Goal: Task Accomplishment & Management: Manage account settings

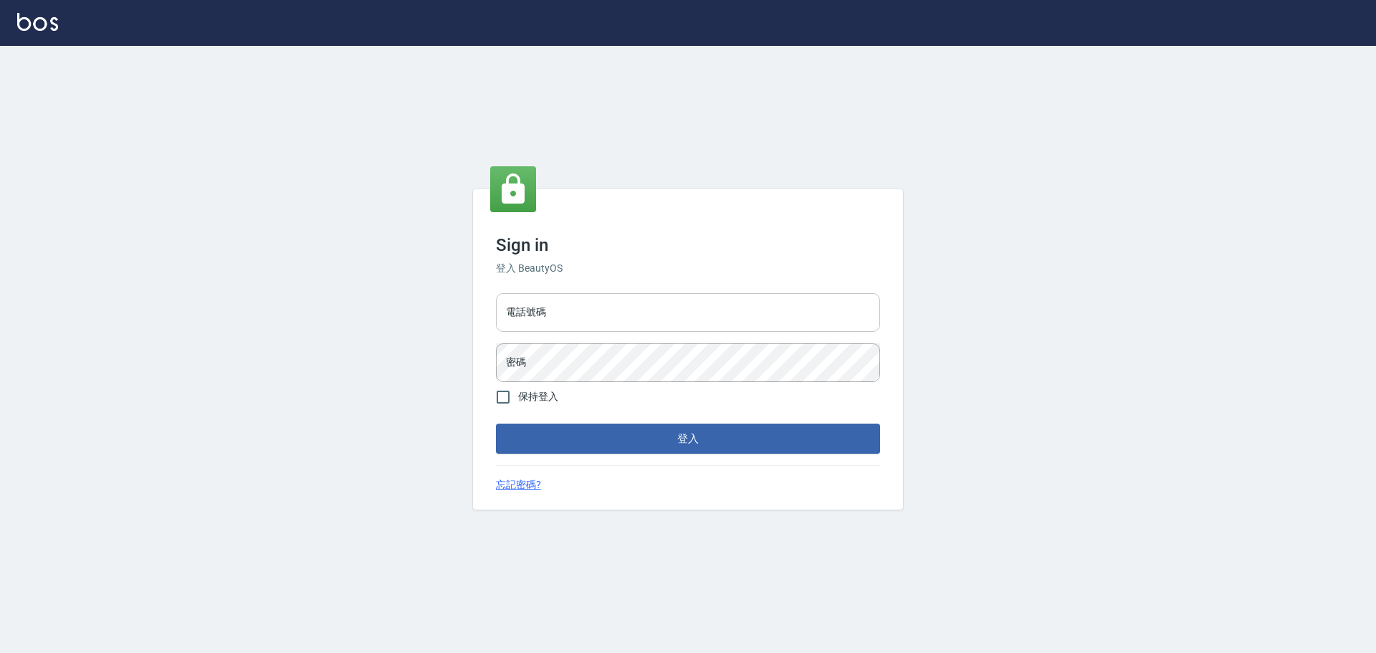
drag, startPoint x: 661, startPoint y: 281, endPoint x: 654, endPoint y: 322, distance: 41.6
click at [659, 321] on div "Sign in 登入 BeautyOS 電話號碼 電話號碼 密碼 密碼 保持登入 登入 忘記密碼?" at bounding box center [688, 349] width 430 height 320
drag, startPoint x: 552, startPoint y: 311, endPoint x: 570, endPoint y: 325, distance: 23.1
click at [554, 313] on input "電話號碼" at bounding box center [688, 312] width 384 height 39
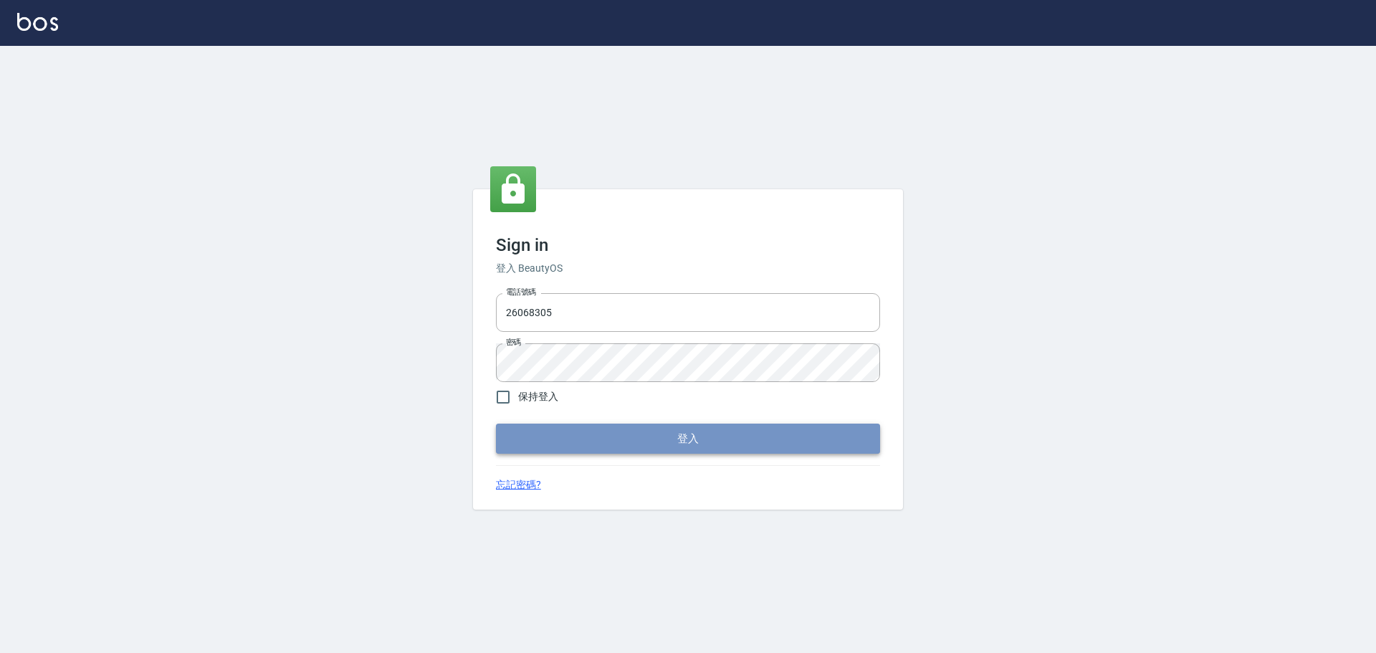
click at [589, 445] on button "登入" at bounding box center [688, 439] width 384 height 30
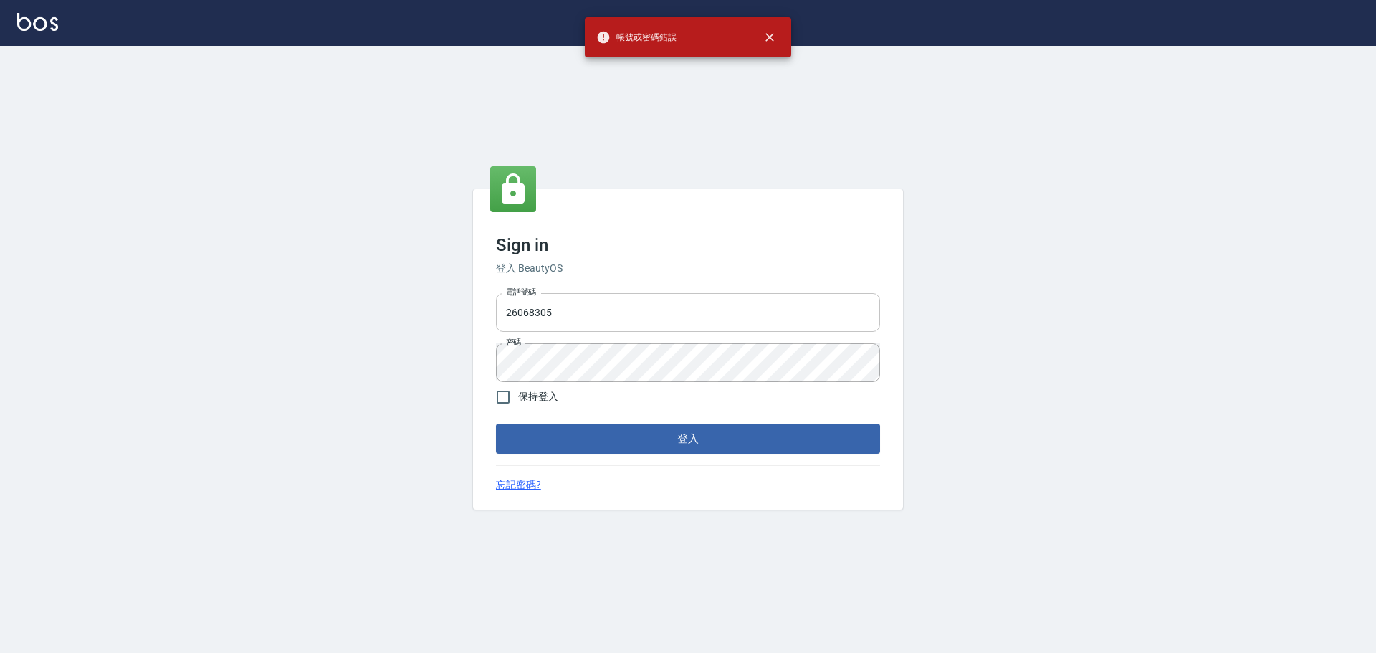
click at [568, 310] on input "26068305" at bounding box center [688, 312] width 384 height 39
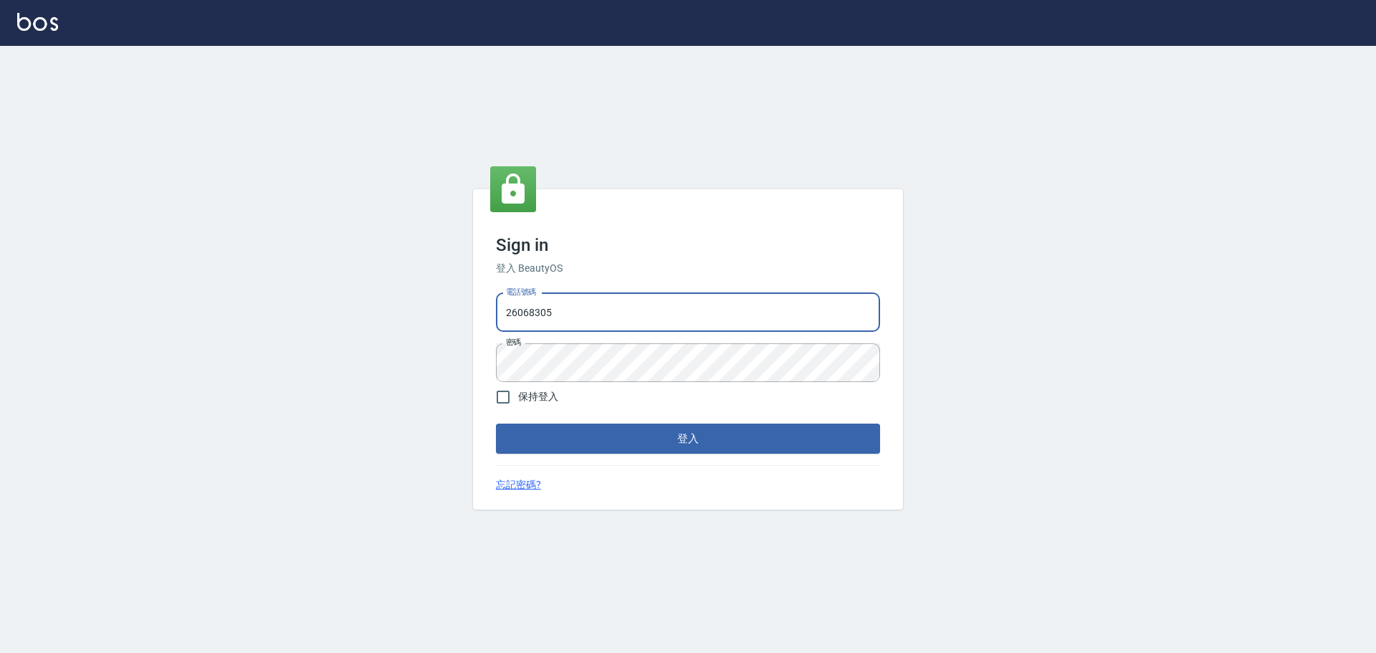
click at [554, 308] on input "26068305" at bounding box center [688, 312] width 384 height 39
click at [587, 434] on button "登入" at bounding box center [688, 439] width 384 height 30
click at [558, 313] on input "26068305" at bounding box center [688, 312] width 384 height 39
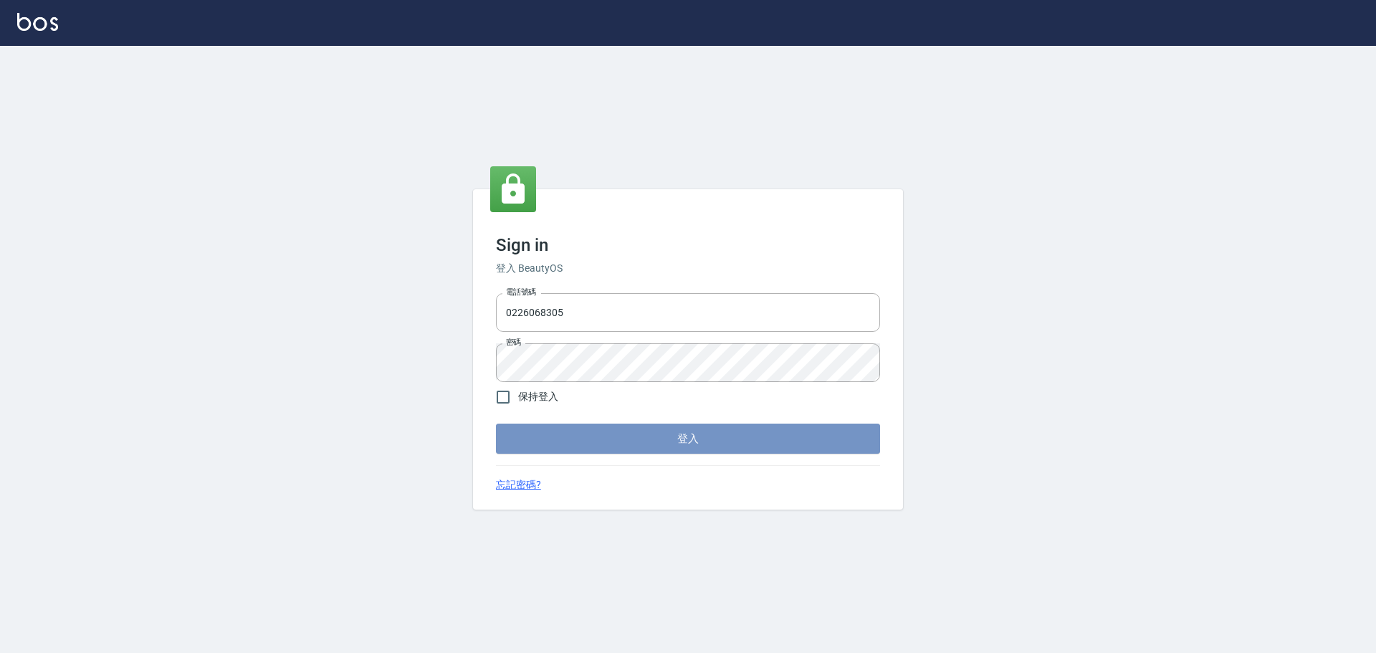
click at [655, 434] on button "登入" at bounding box center [688, 439] width 384 height 30
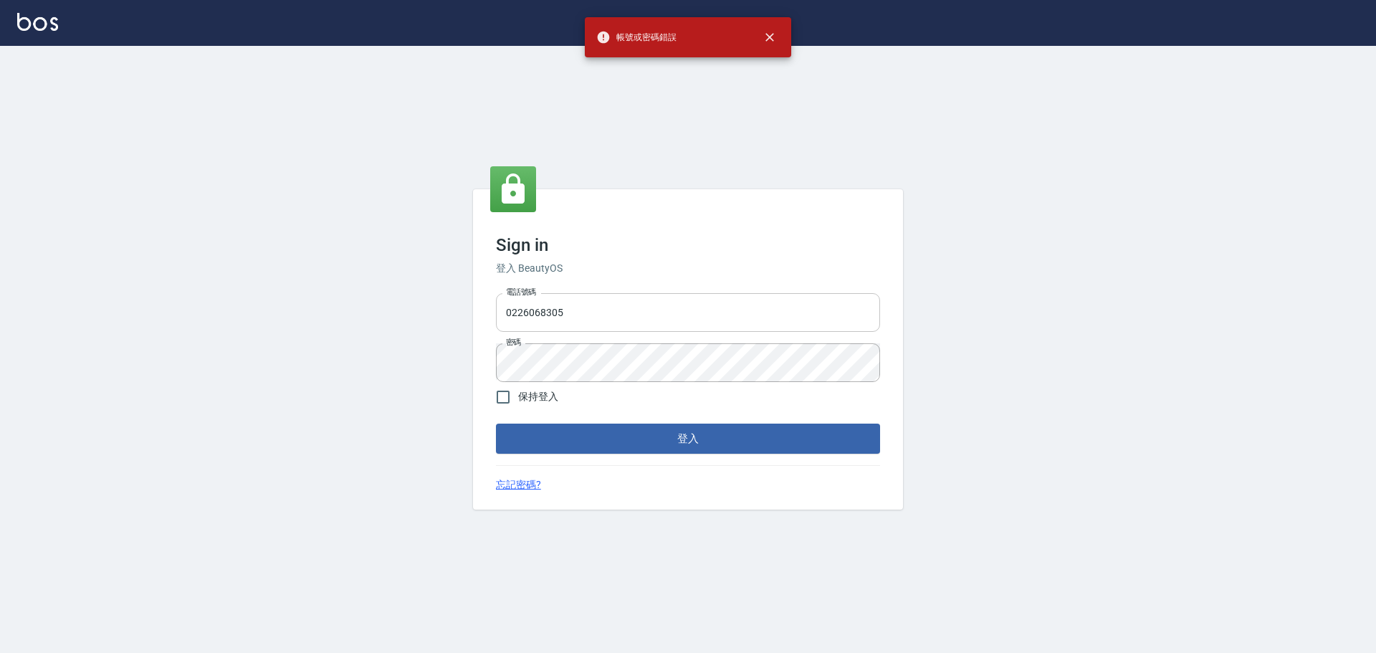
click at [560, 320] on input "0226068305" at bounding box center [688, 312] width 384 height 39
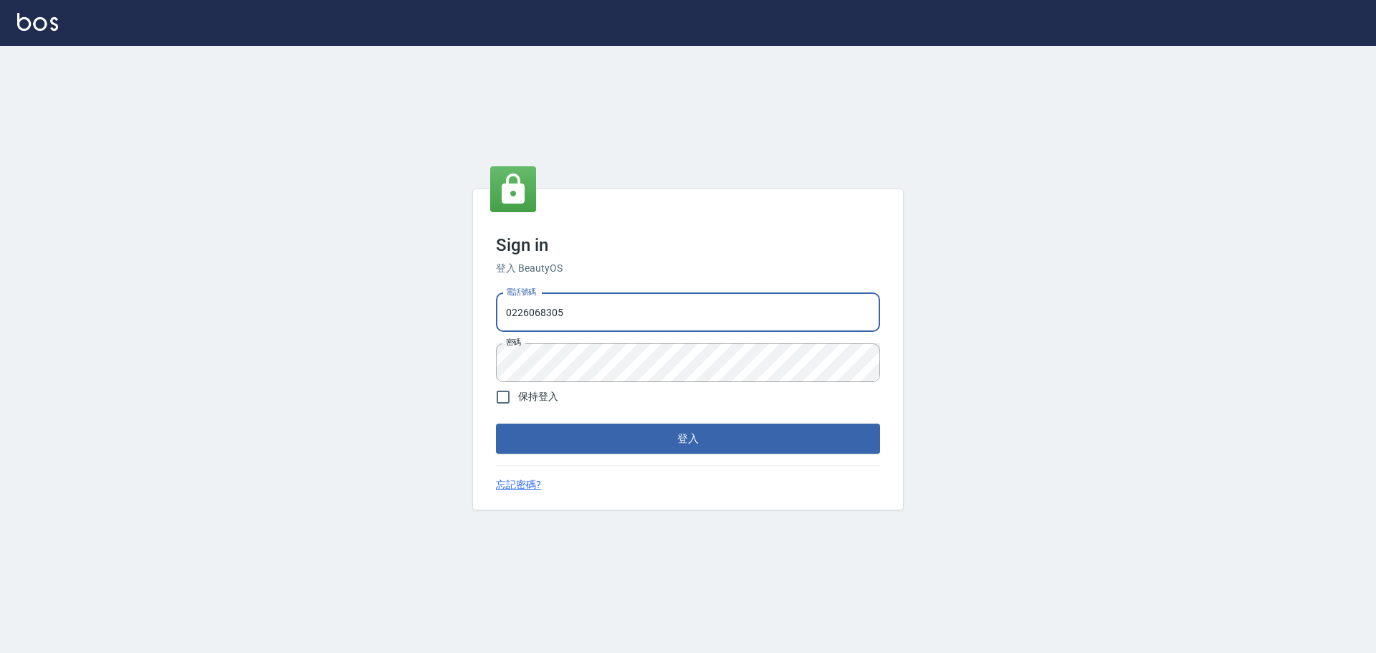
drag, startPoint x: 565, startPoint y: 317, endPoint x: 433, endPoint y: 334, distance: 133.7
click at [434, 336] on div "Sign in 登入 BeautyOS 電話號碼 0226068305 電話號碼 密碼 密碼 保持登入 登入 忘記密碼?" at bounding box center [688, 349] width 1376 height 607
click at [567, 315] on input "0226068305" at bounding box center [688, 312] width 384 height 39
click at [517, 314] on input "0226068305" at bounding box center [688, 312] width 384 height 39
type input "26068305"
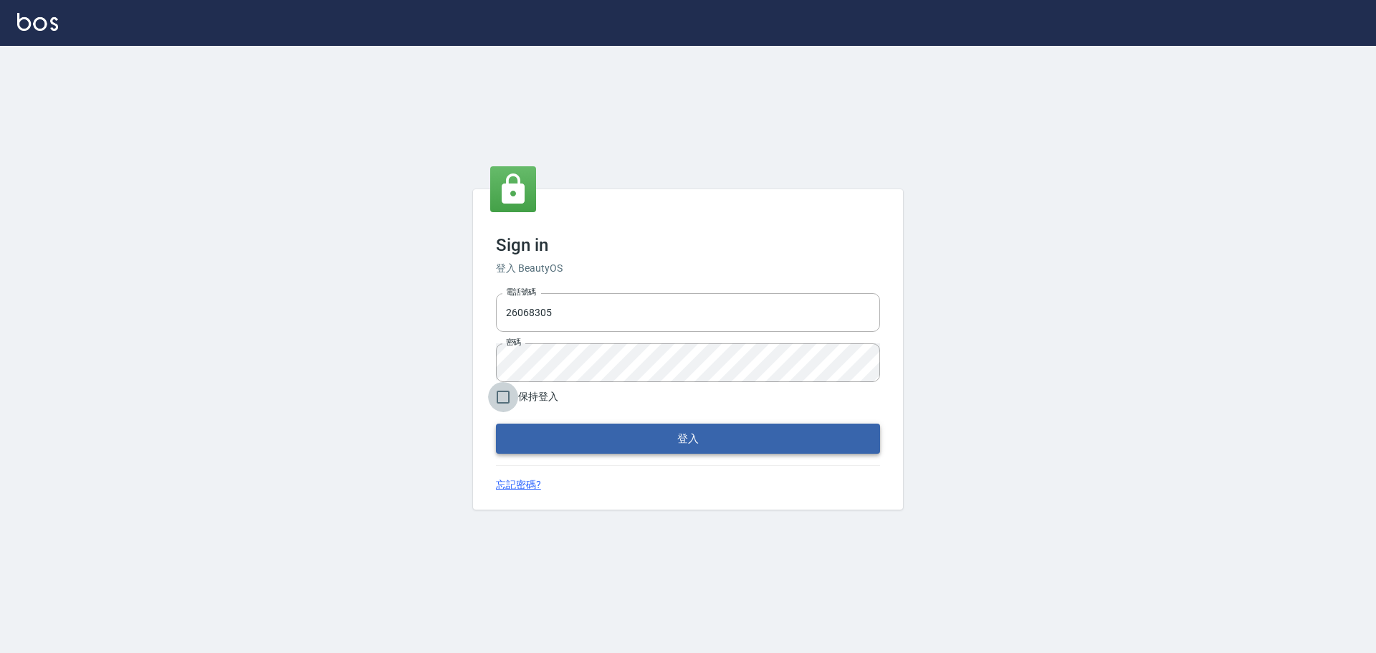
drag, startPoint x: 504, startPoint y: 393, endPoint x: 527, endPoint y: 424, distance: 38.8
click at [505, 393] on input "保持登入" at bounding box center [503, 397] width 30 height 30
checkbox input "true"
click at [533, 443] on button "登入" at bounding box center [688, 439] width 384 height 30
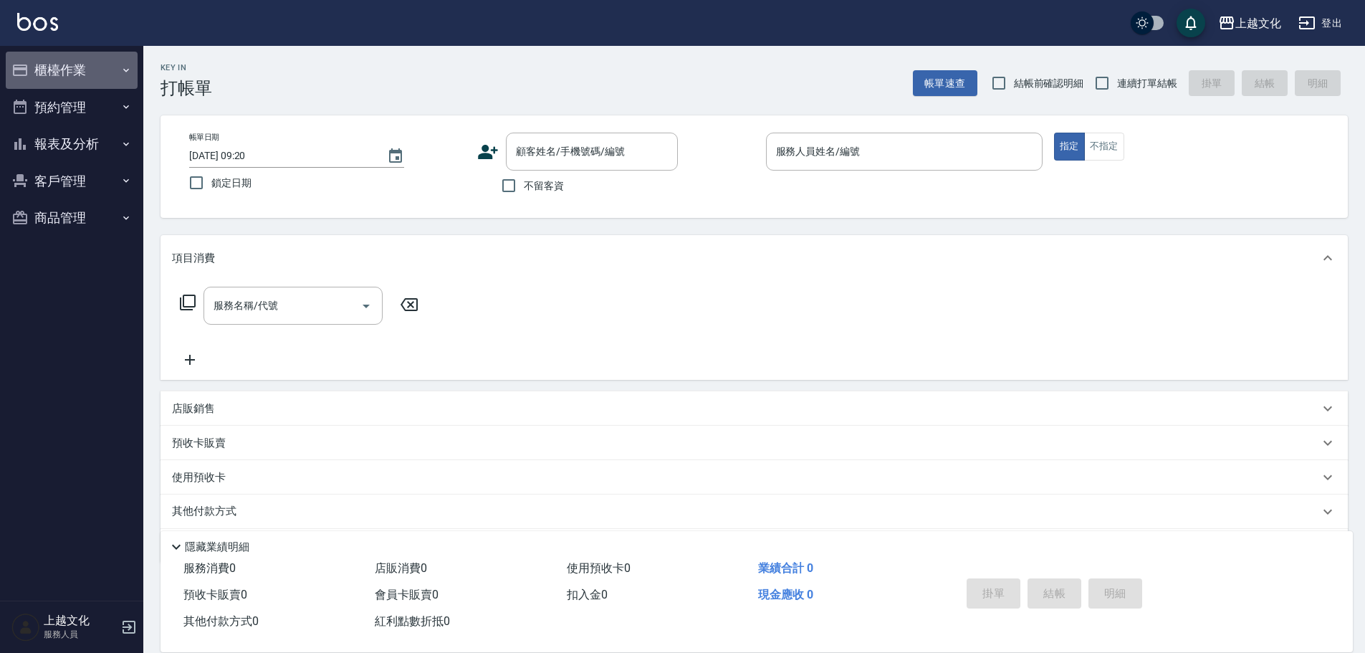
click at [49, 72] on button "櫃檯作業" at bounding box center [72, 70] width 132 height 37
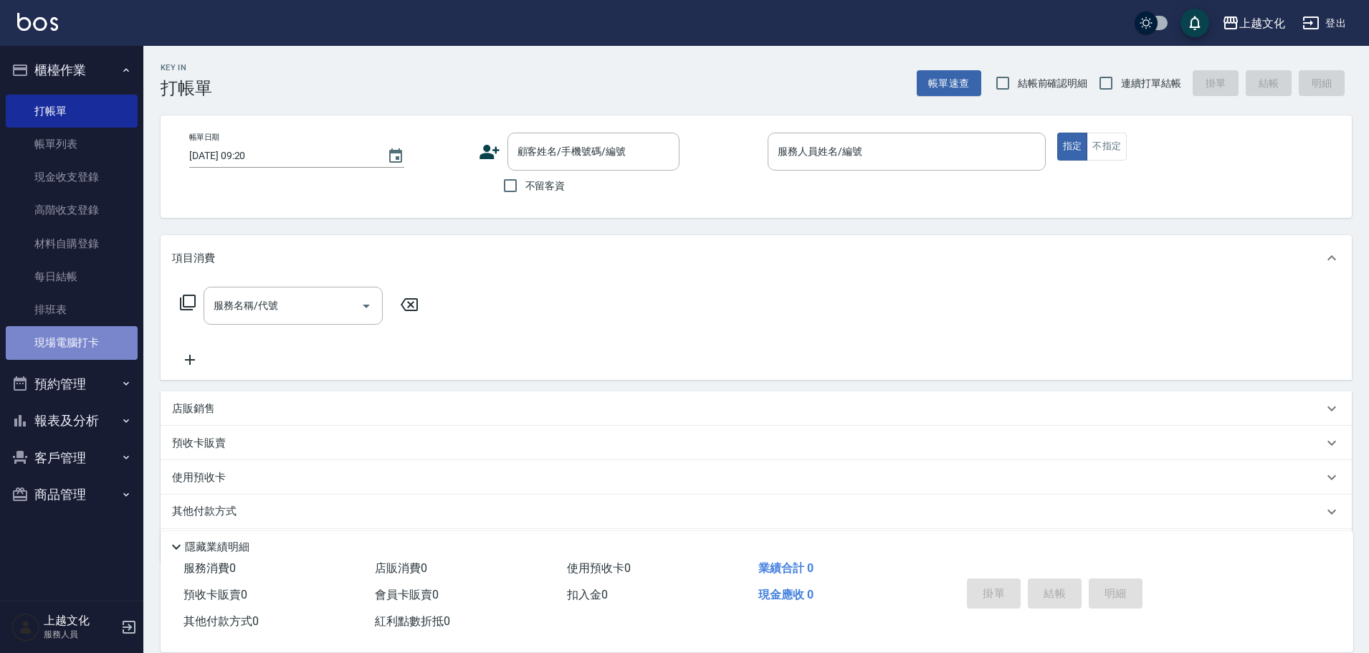
click at [54, 350] on link "現場電腦打卡" at bounding box center [72, 342] width 132 height 33
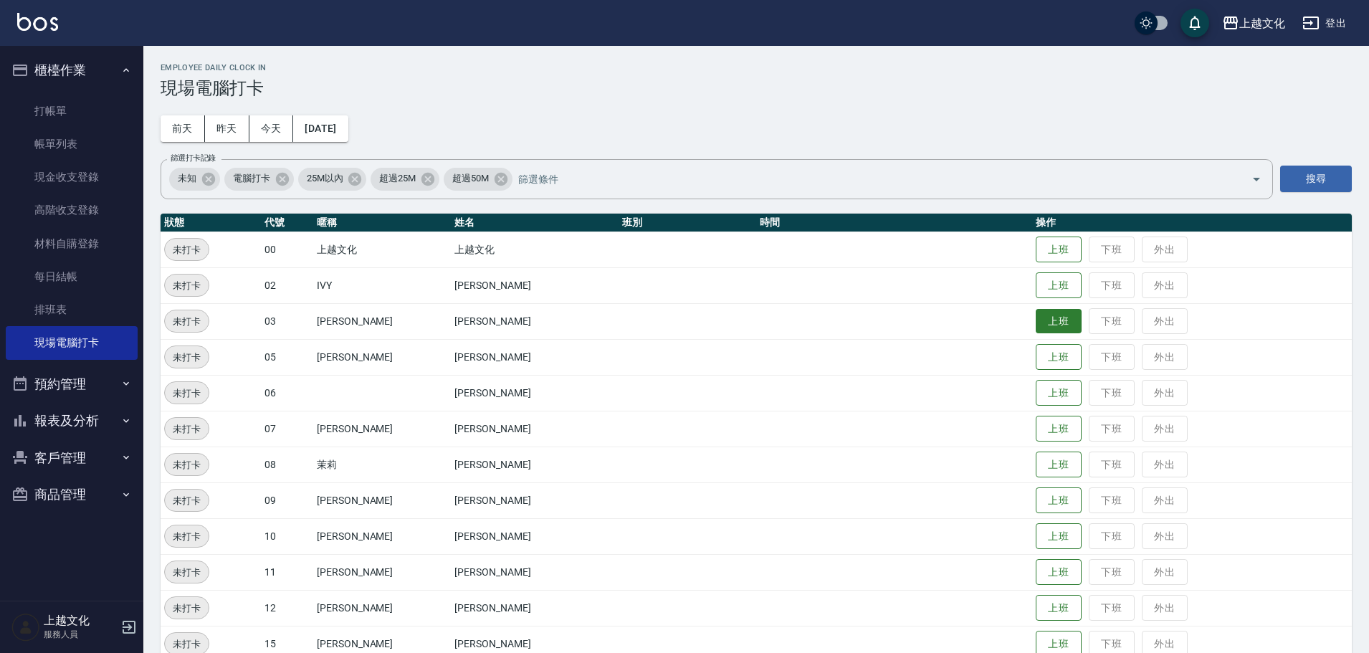
click at [1040, 311] on button "上班" at bounding box center [1059, 321] width 46 height 25
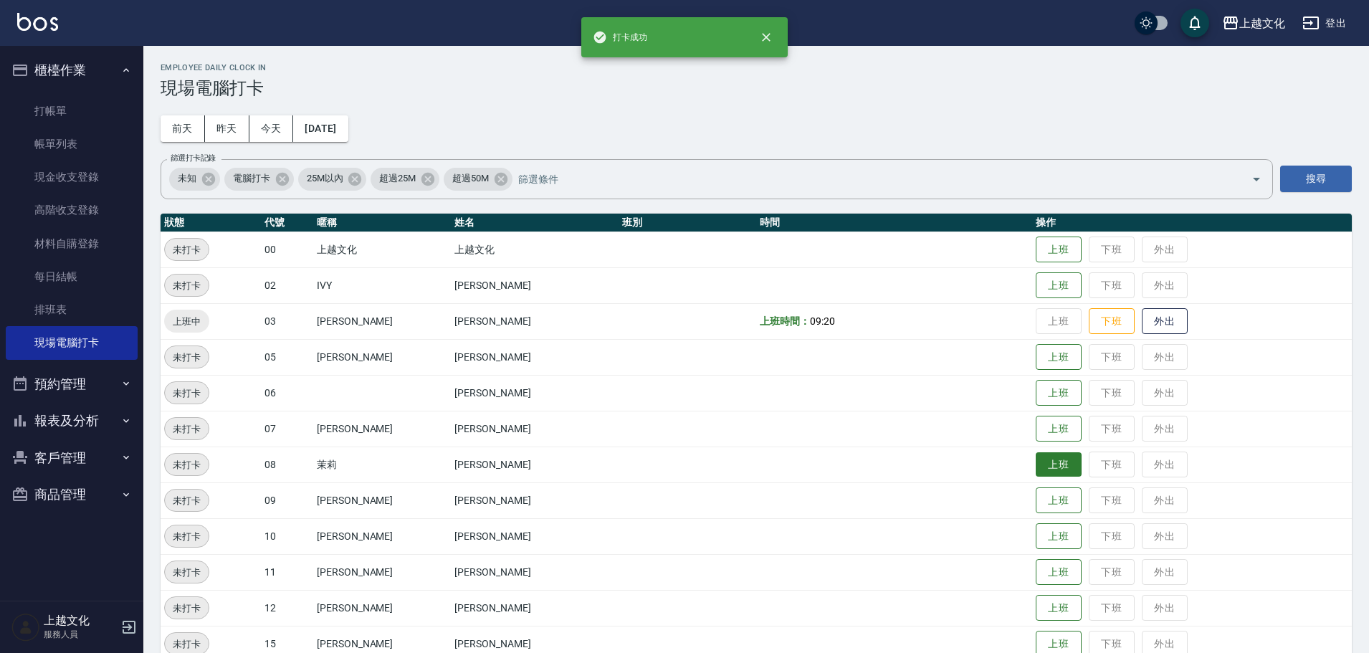
click at [1038, 469] on button "上班" at bounding box center [1059, 464] width 46 height 25
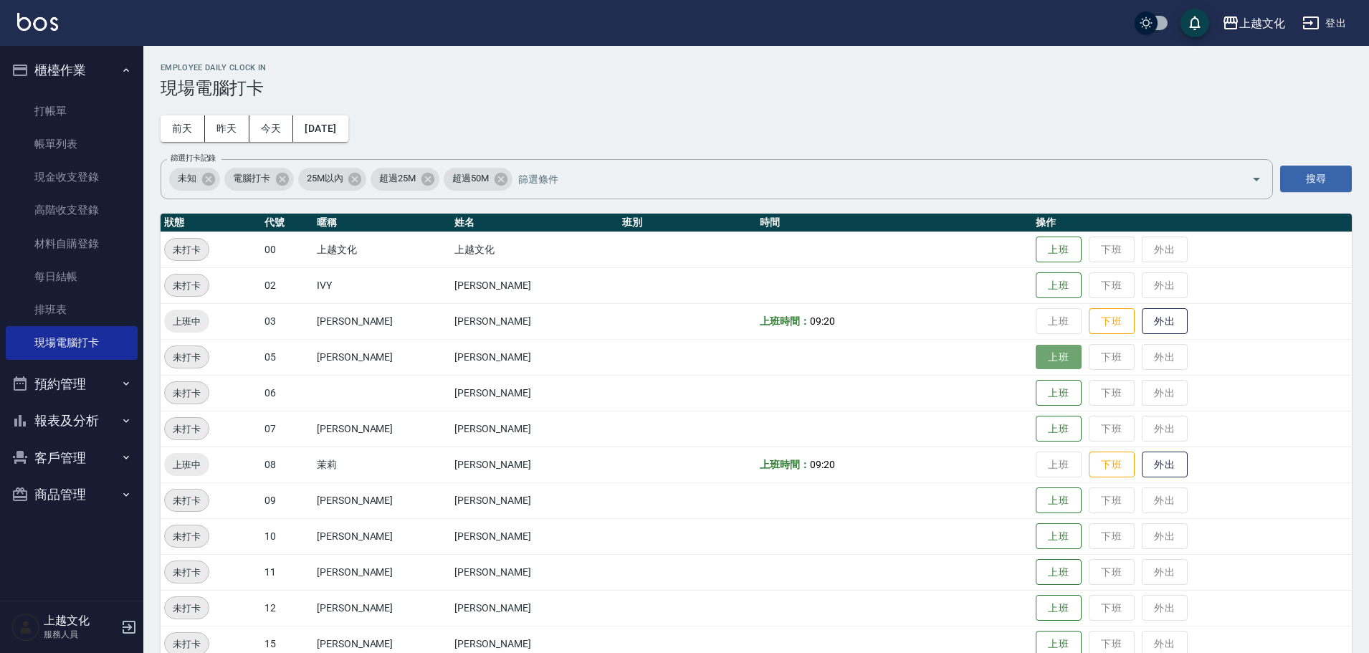
click at [1042, 368] on button "上班" at bounding box center [1059, 357] width 46 height 25
click at [1051, 275] on button "上班" at bounding box center [1059, 285] width 46 height 25
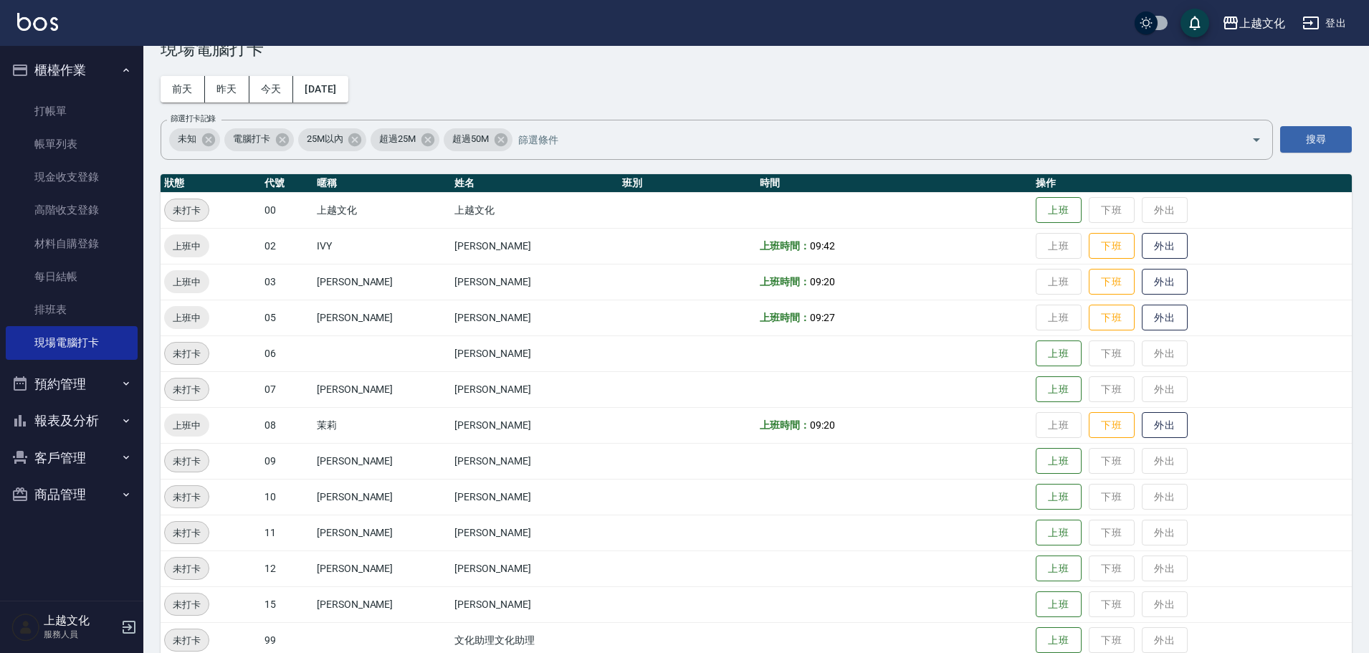
scroll to position [72, 0]
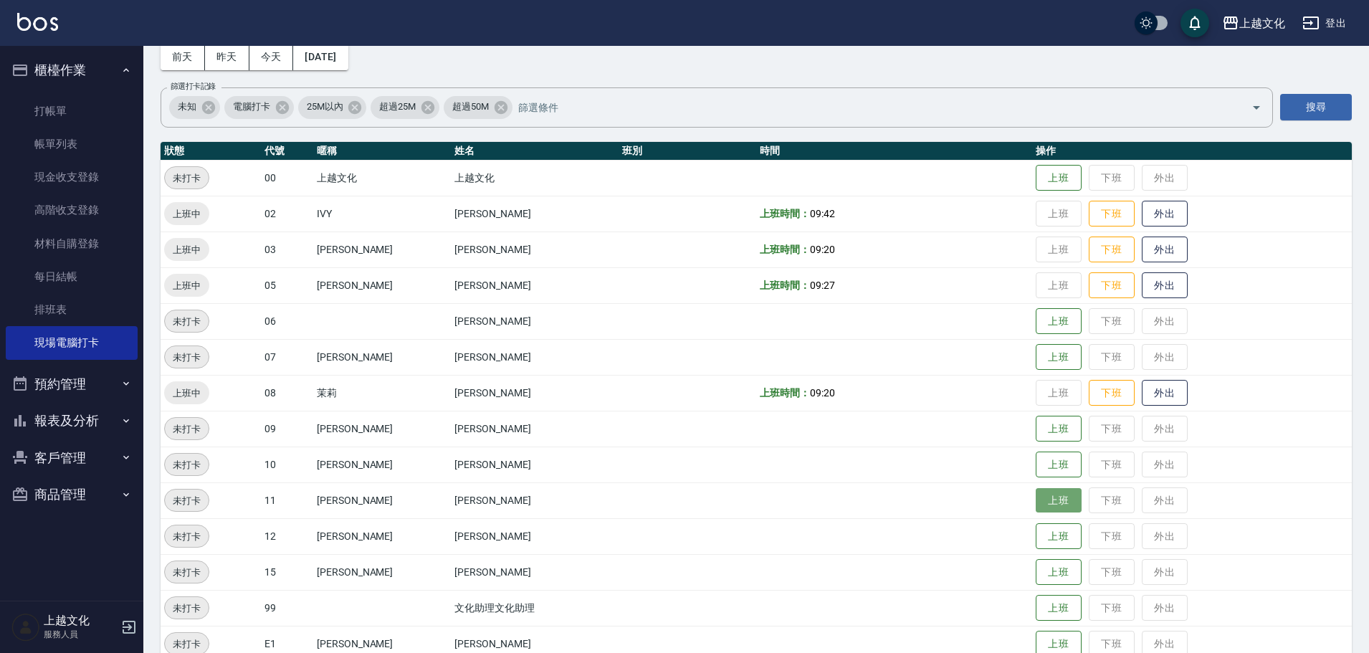
click at [1050, 505] on button "上班" at bounding box center [1059, 500] width 46 height 25
click at [1321, 25] on button "登出" at bounding box center [1323, 23] width 55 height 27
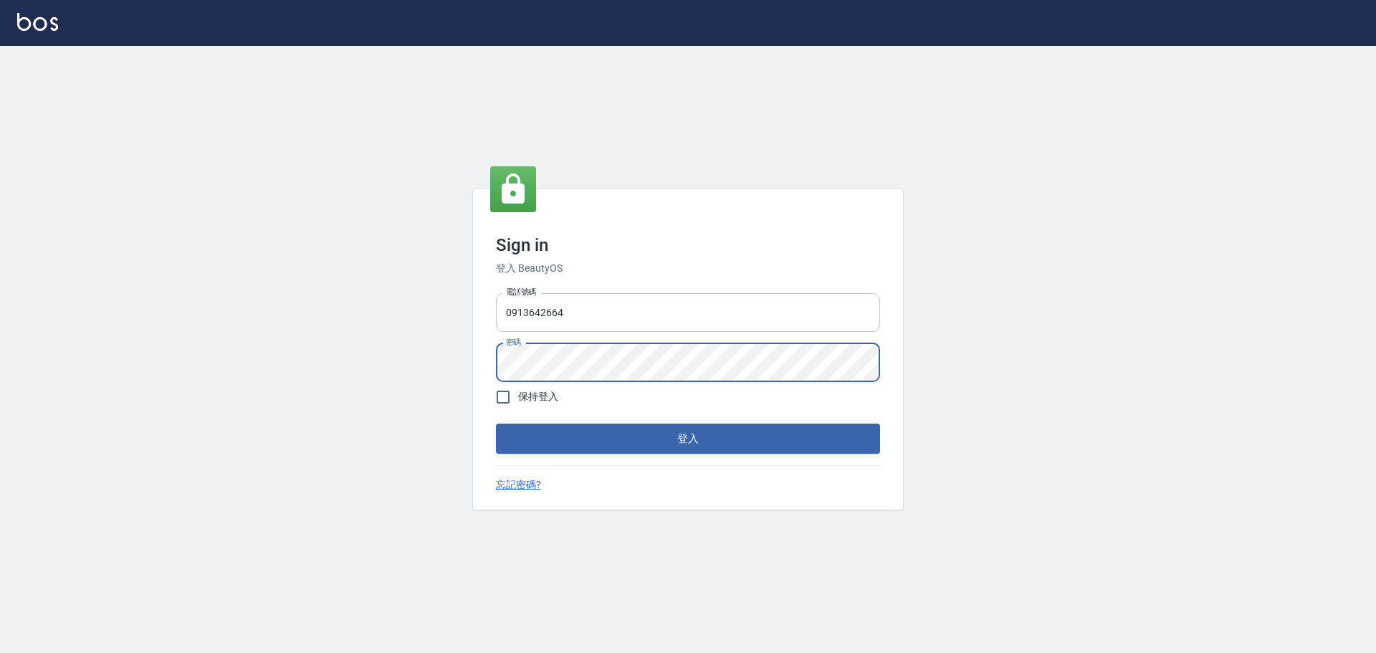
click at [496, 424] on button "登入" at bounding box center [688, 439] width 384 height 30
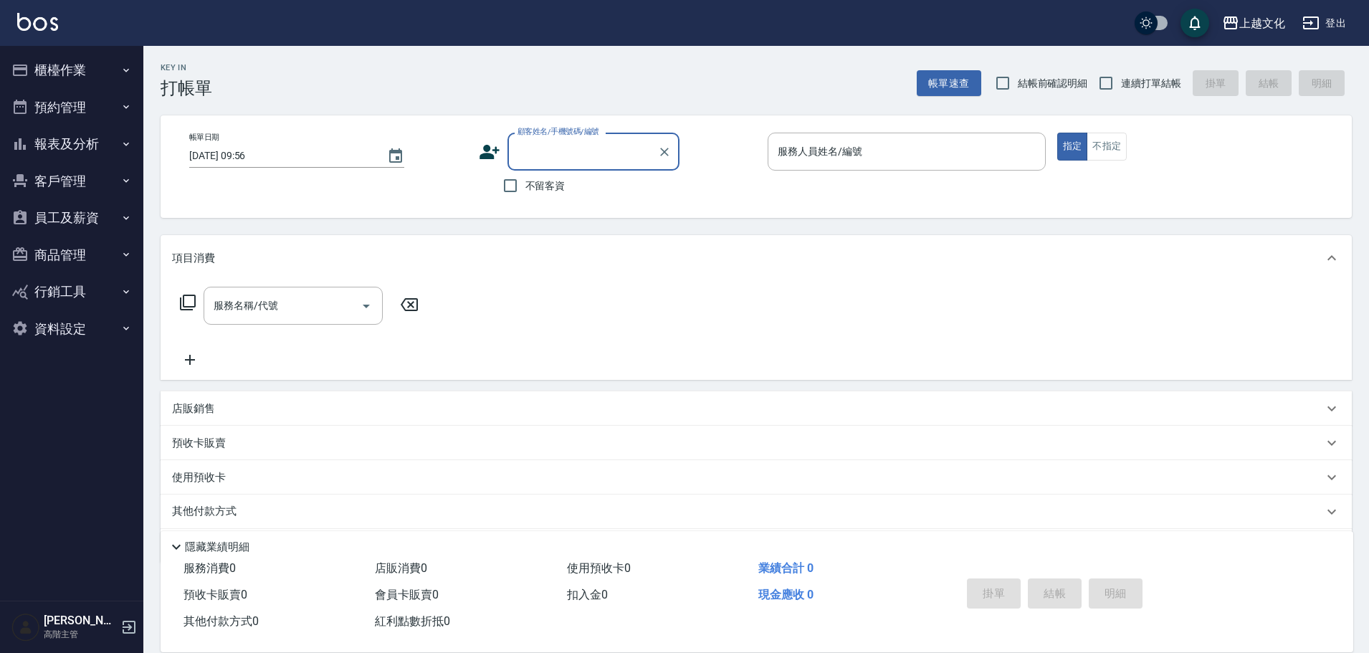
click at [67, 216] on button "員工及薪資" at bounding box center [72, 217] width 132 height 37
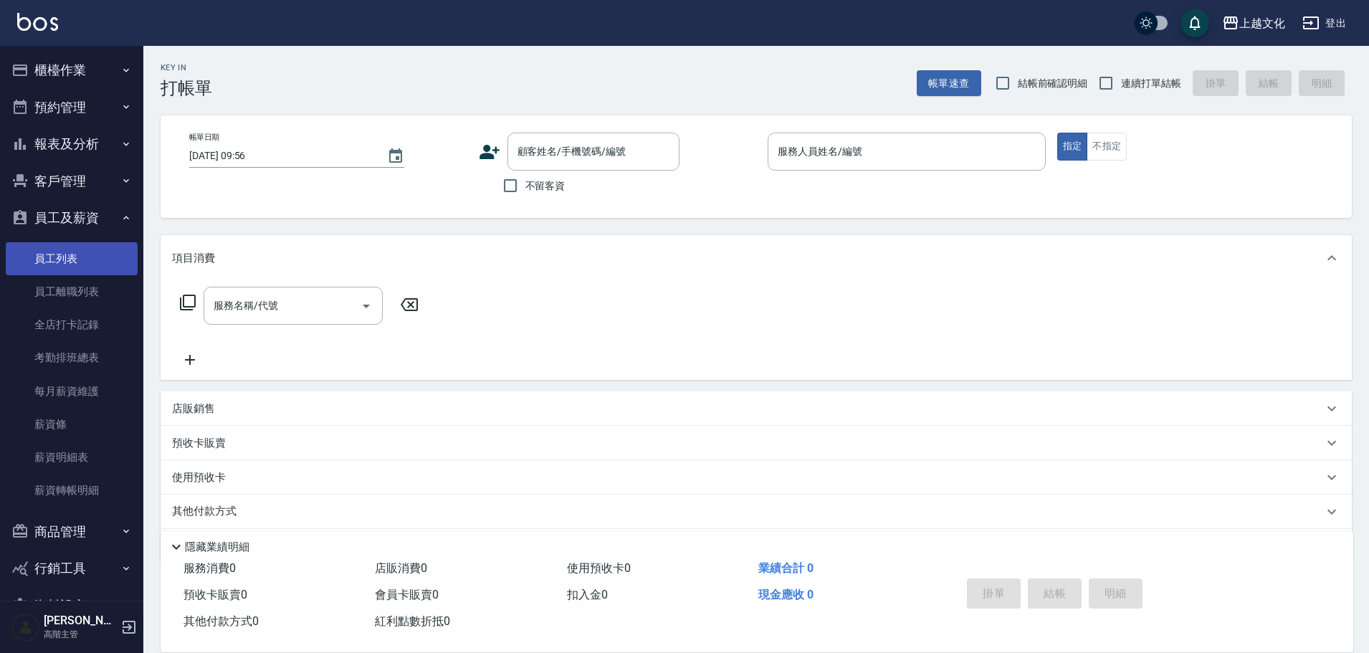
click at [59, 262] on link "員工列表" at bounding box center [72, 258] width 132 height 33
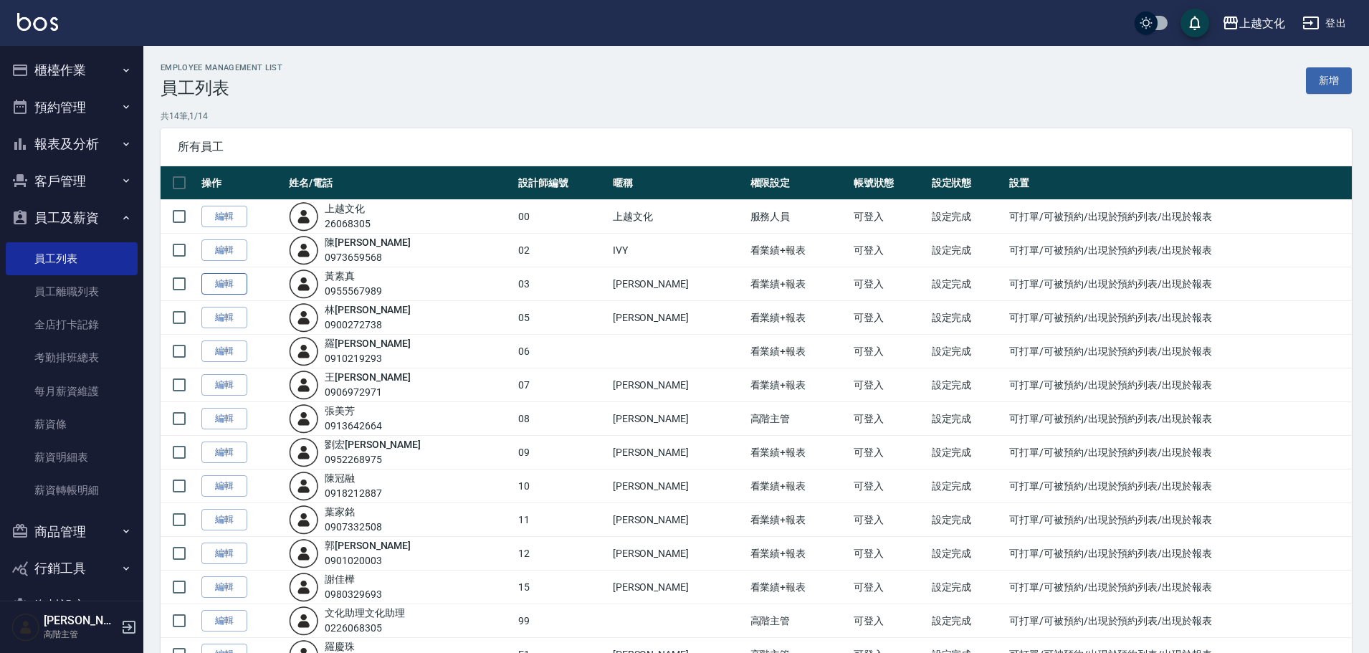
click at [221, 285] on link "編輯" at bounding box center [224, 284] width 46 height 22
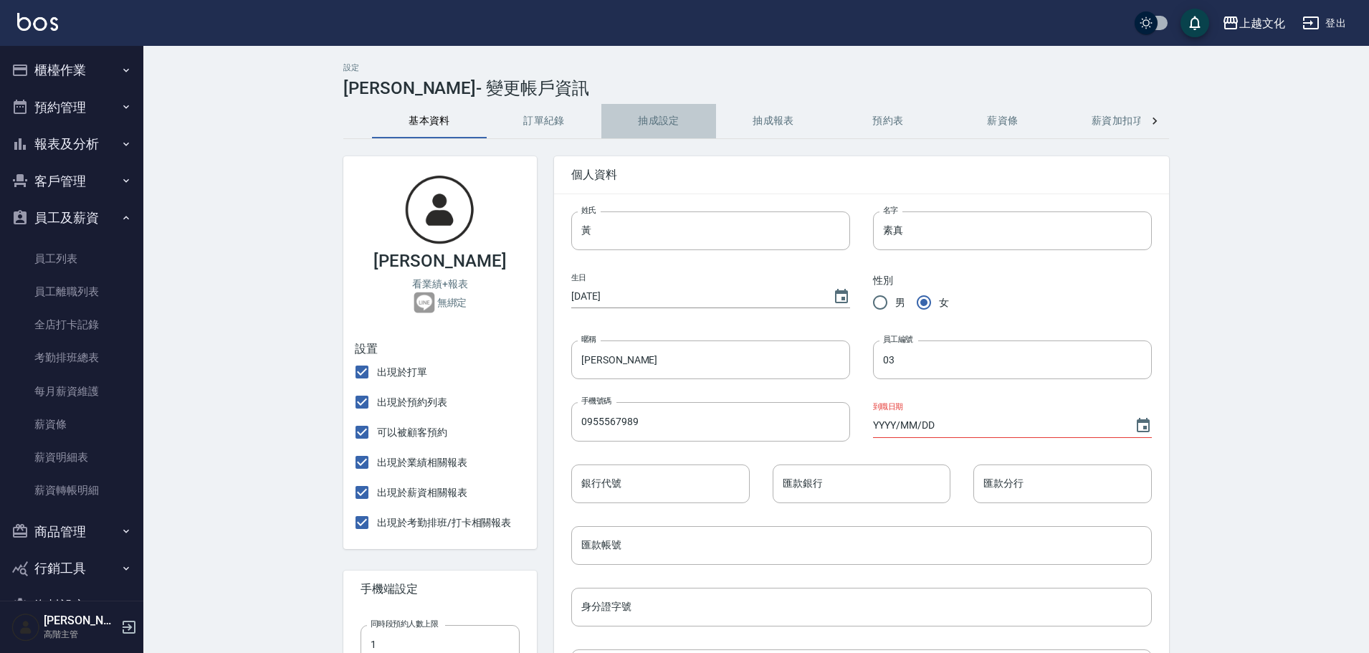
click at [654, 111] on button "抽成設定" at bounding box center [658, 121] width 115 height 34
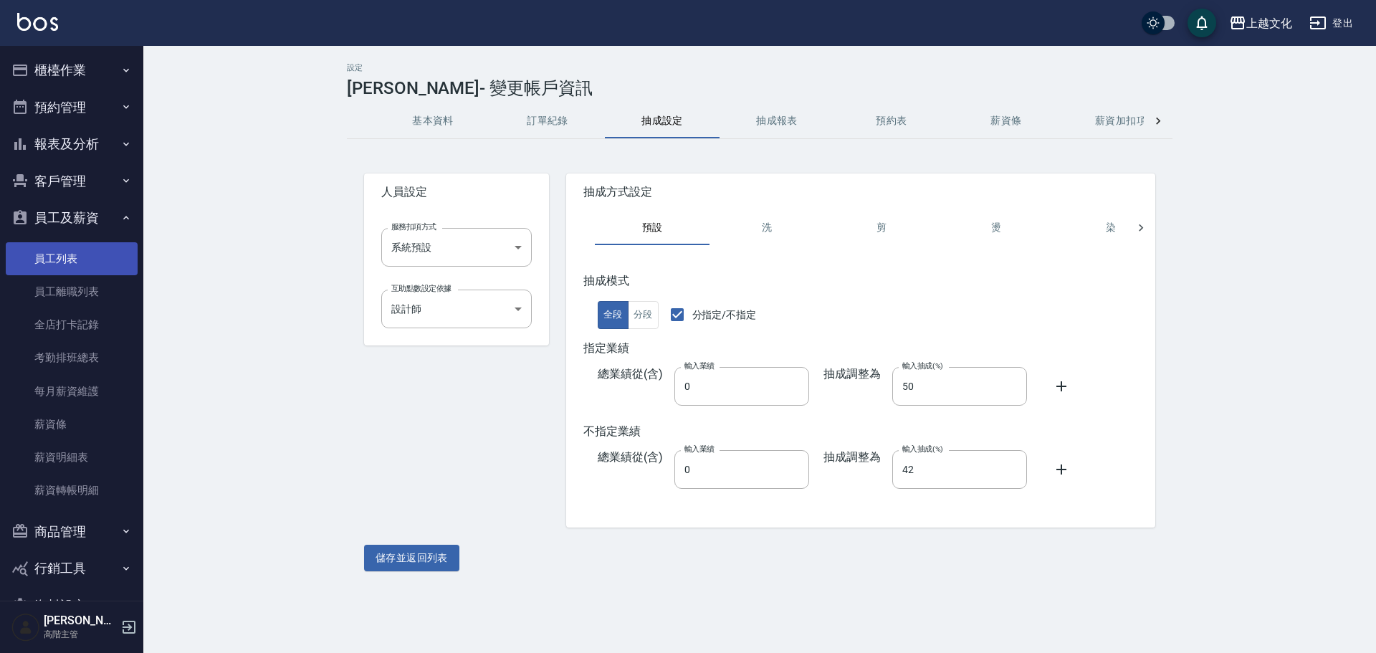
click at [69, 251] on link "員工列表" at bounding box center [72, 258] width 132 height 33
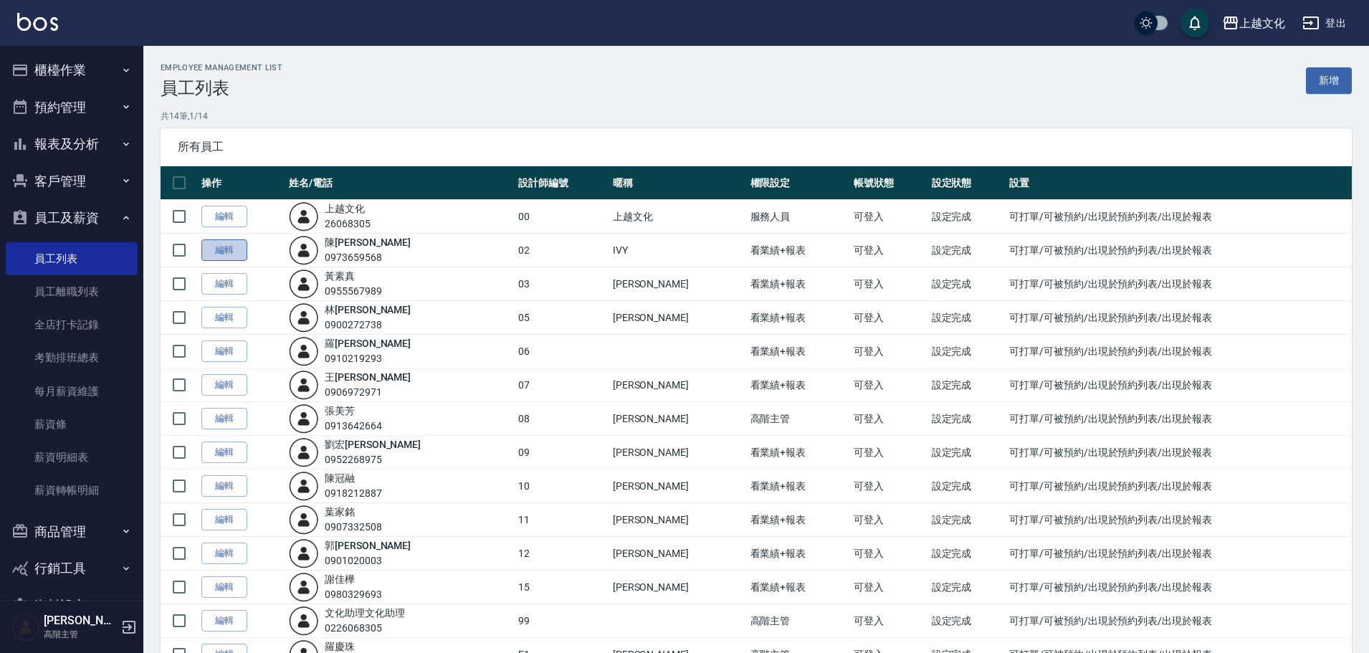
click at [213, 251] on link "編輯" at bounding box center [224, 250] width 46 height 22
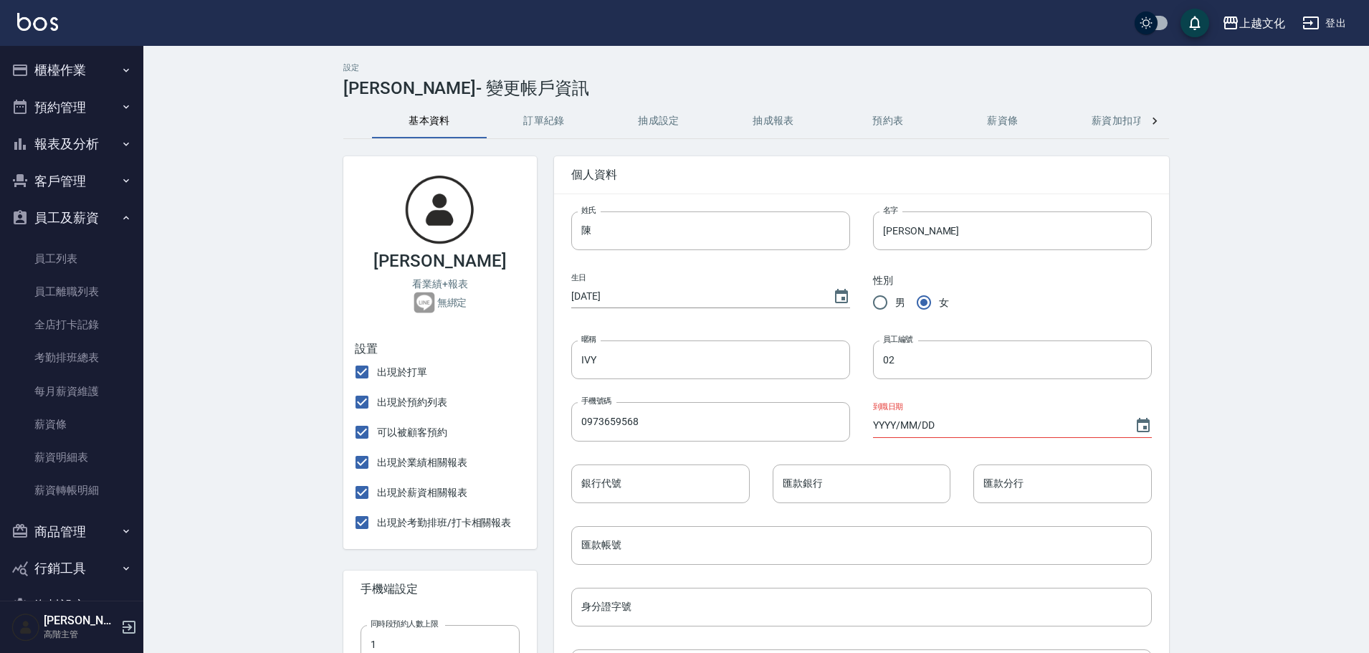
click at [656, 123] on button "抽成設定" at bounding box center [658, 121] width 115 height 34
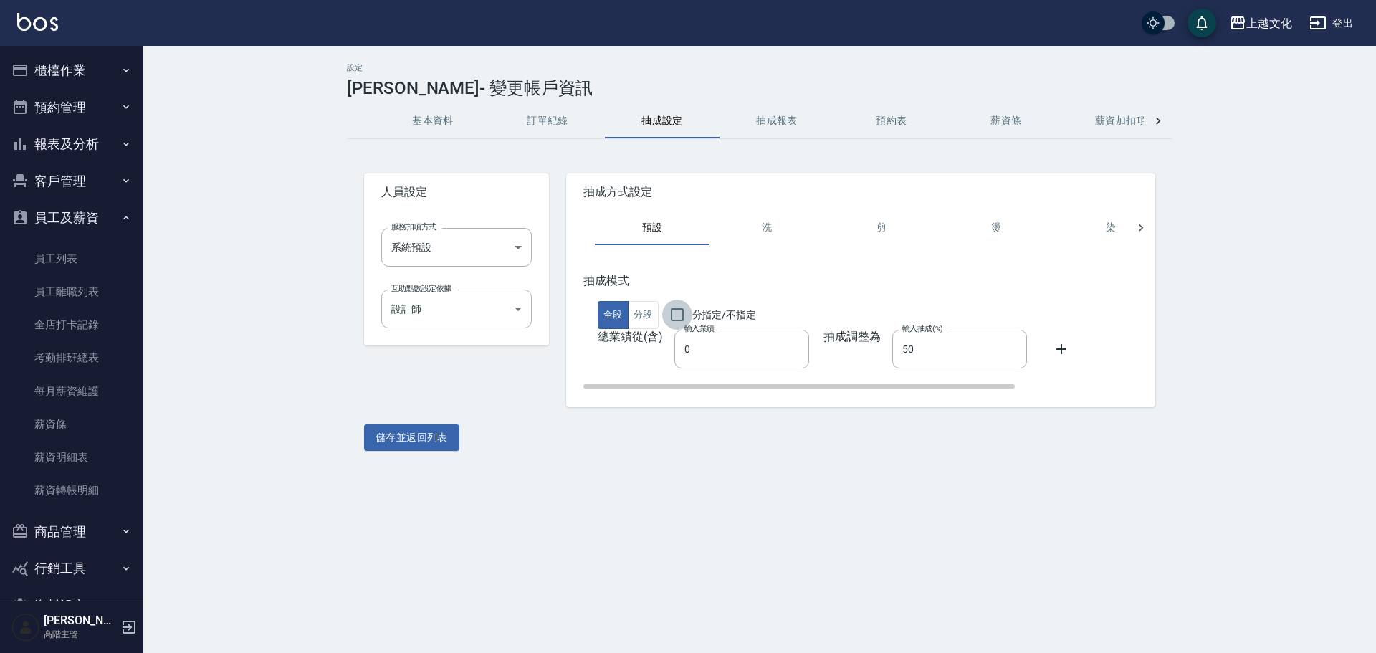
click at [677, 312] on input "分指定/不指定" at bounding box center [677, 315] width 30 height 30
checkbox input "true"
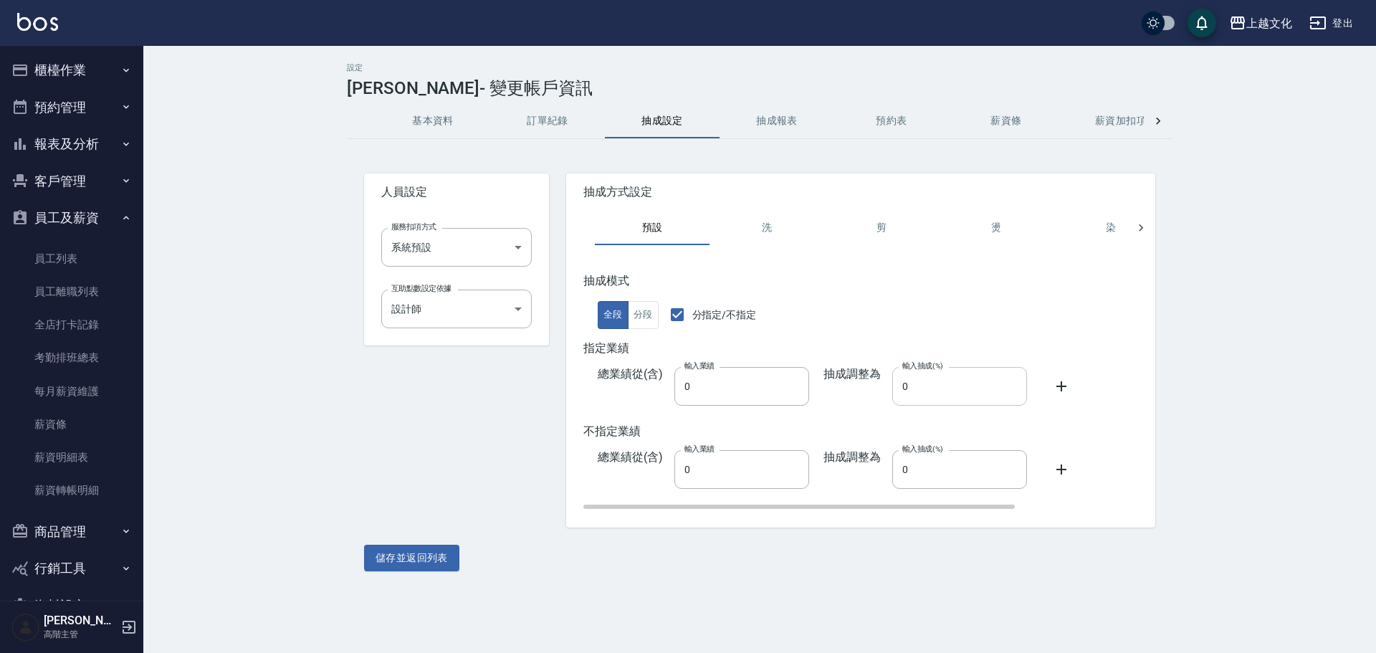
click at [894, 398] on input "0" at bounding box center [959, 386] width 135 height 39
type input "50"
click at [904, 472] on input "0" at bounding box center [959, 469] width 135 height 39
click at [897, 473] on input "0" at bounding box center [959, 469] width 135 height 39
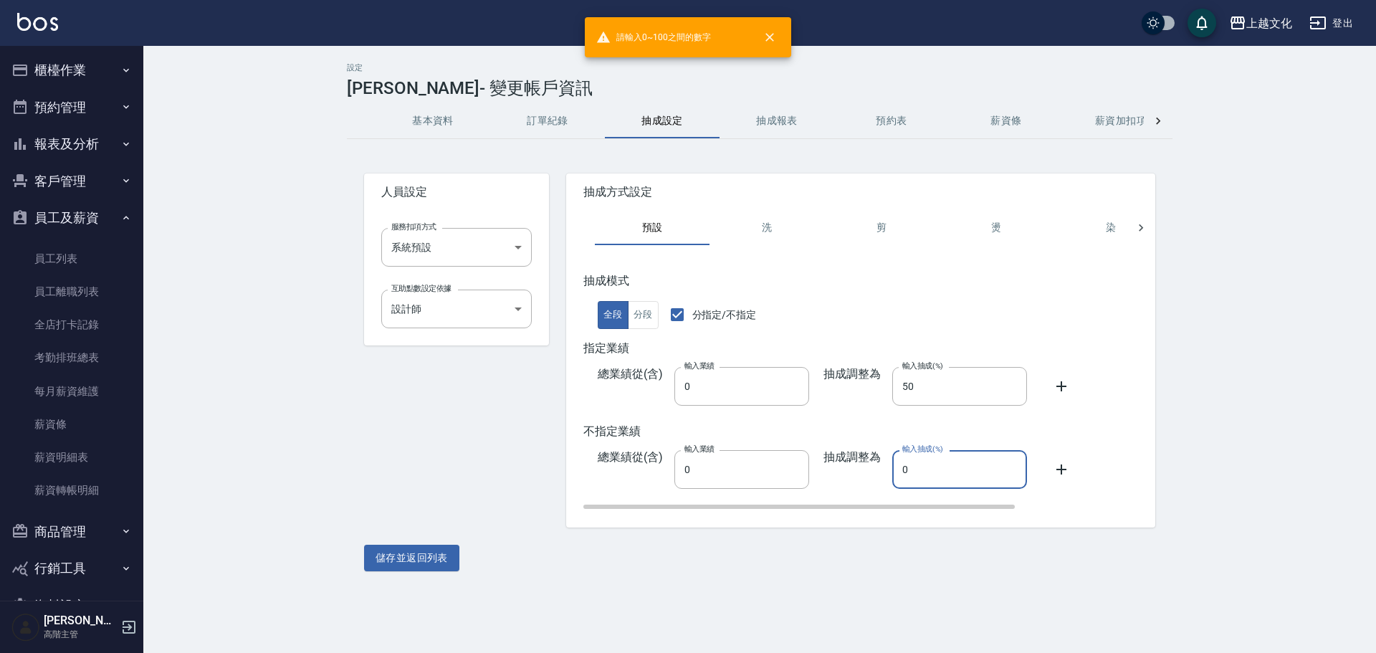
click at [908, 472] on input "0" at bounding box center [959, 469] width 135 height 39
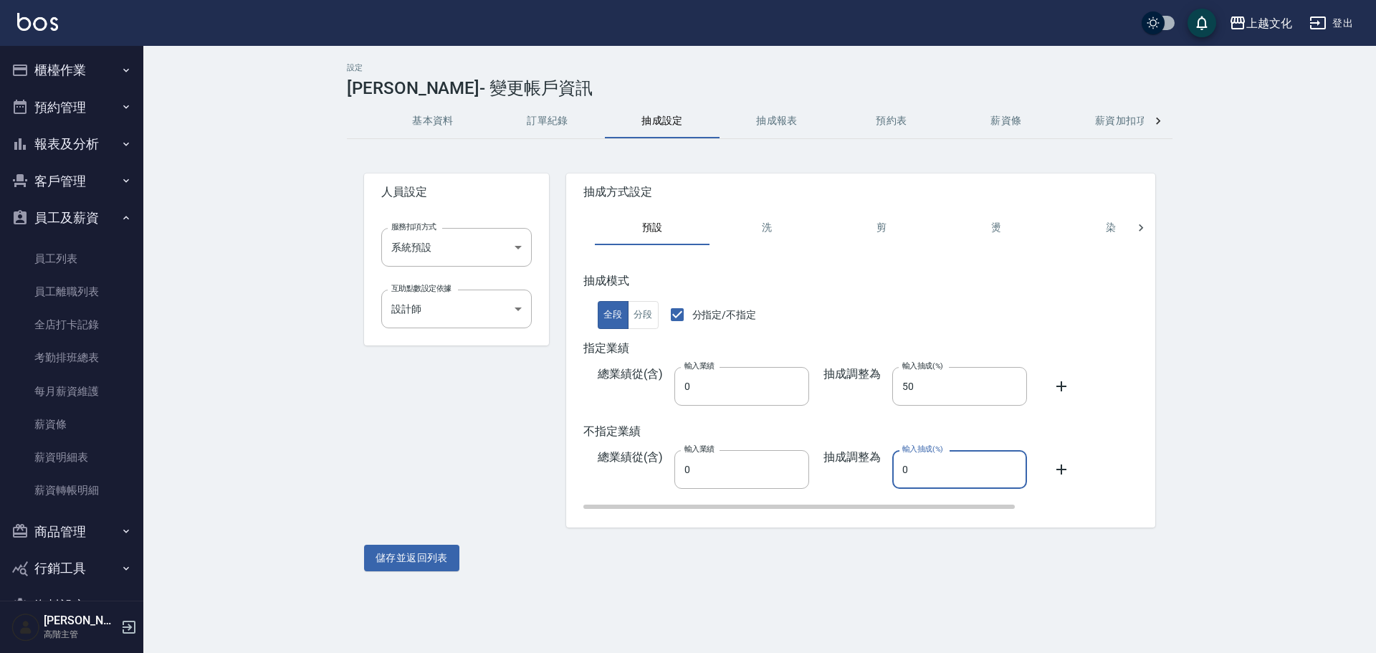
click at [897, 470] on input "0" at bounding box center [959, 469] width 135 height 39
click at [898, 469] on input "0" at bounding box center [959, 469] width 135 height 39
type input "42"
click at [424, 560] on button "儲存並返回列表" at bounding box center [411, 558] width 95 height 27
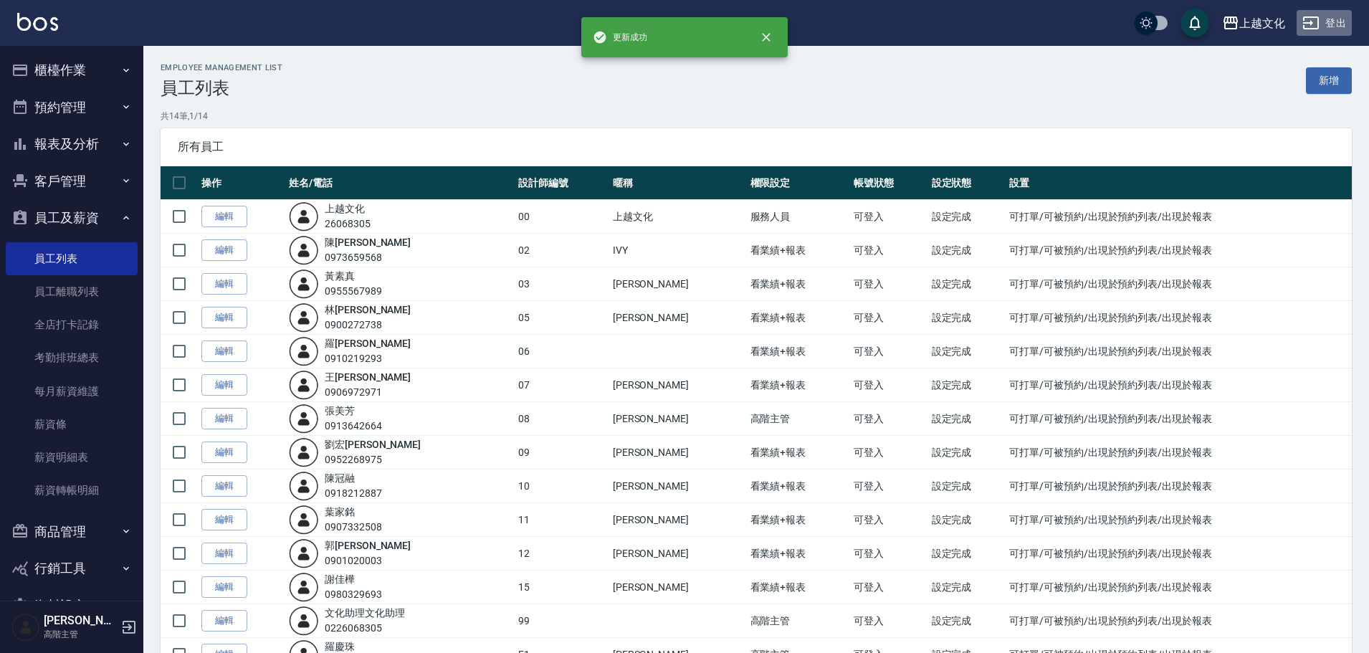
click at [1321, 18] on button "登出" at bounding box center [1323, 23] width 55 height 27
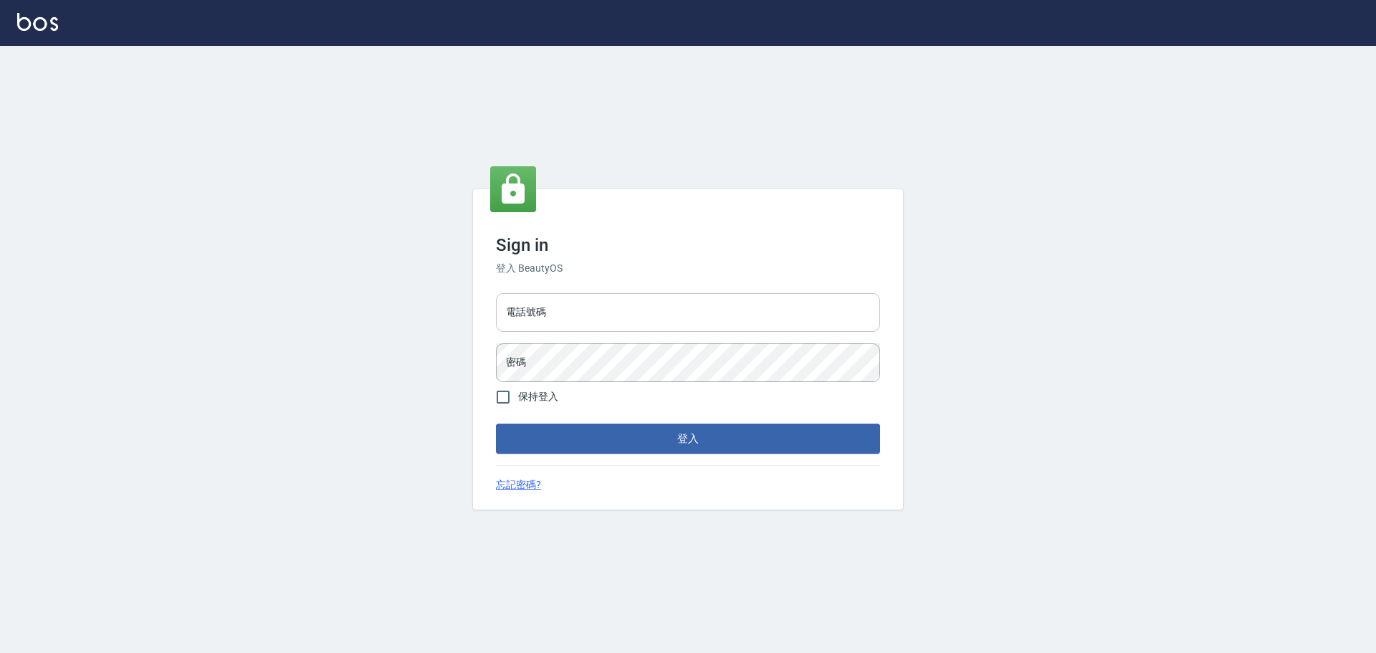
click at [568, 323] on input "電話號碼" at bounding box center [688, 312] width 384 height 39
type input "26068305"
click at [502, 399] on input "保持登入" at bounding box center [503, 397] width 30 height 30
checkbox input "true"
click at [550, 434] on button "登入" at bounding box center [688, 439] width 384 height 30
